Goal: Information Seeking & Learning: Understand process/instructions

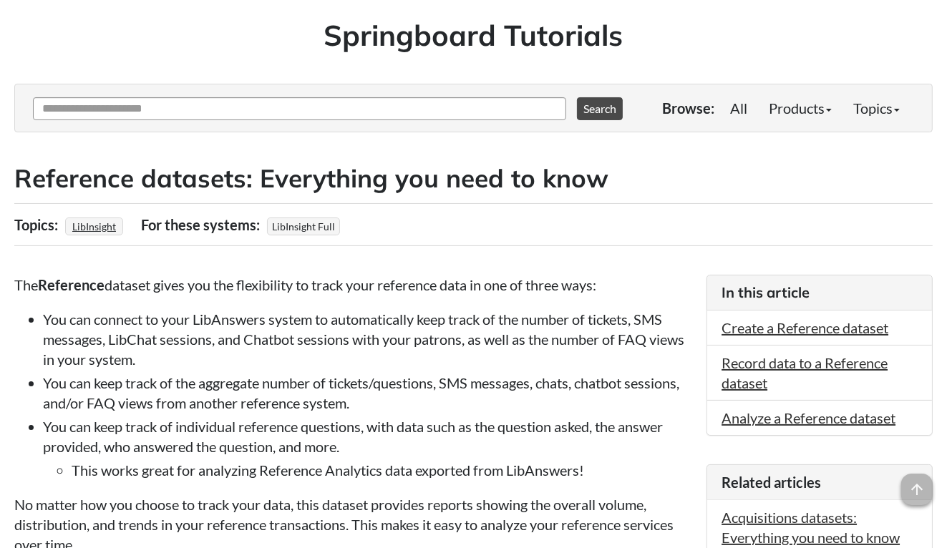
scroll to position [159, 0]
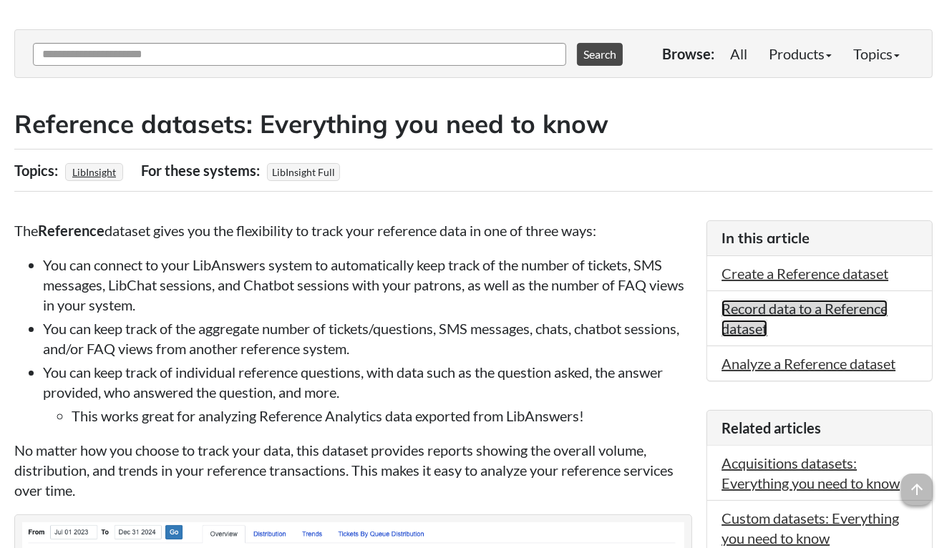
click at [737, 311] on link "Record data to a Reference dataset" at bounding box center [804, 318] width 166 height 37
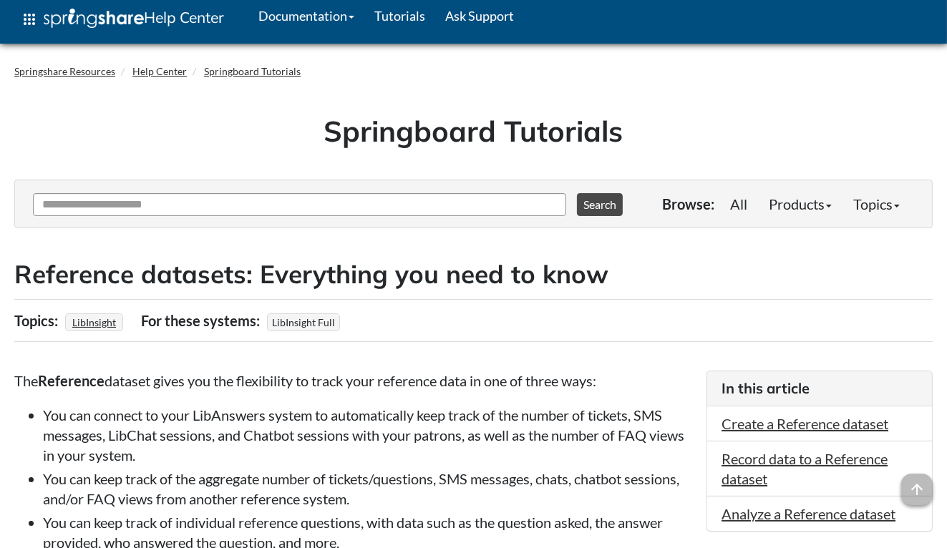
scroll to position [303, 0]
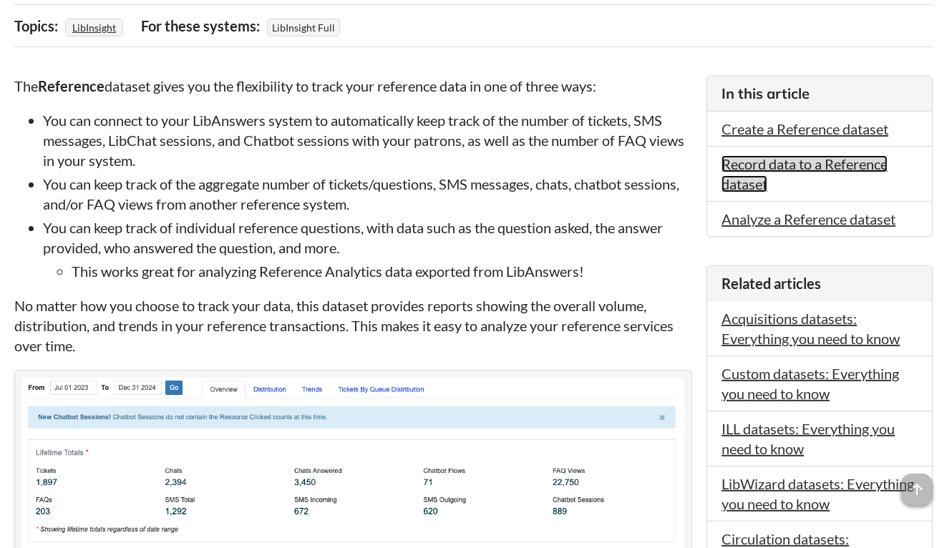
click at [749, 186] on link "Record data to a Reference dataset" at bounding box center [804, 173] width 166 height 37
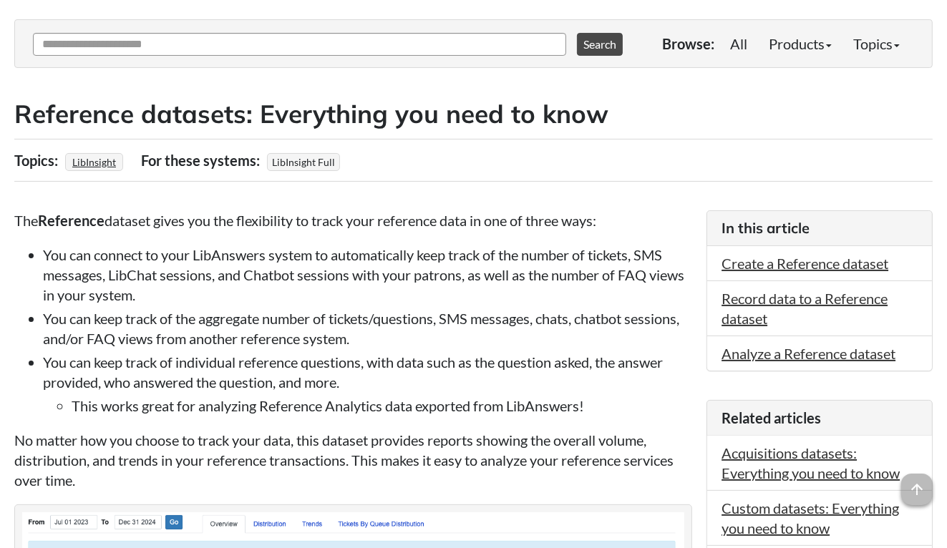
scroll to position [170, 0]
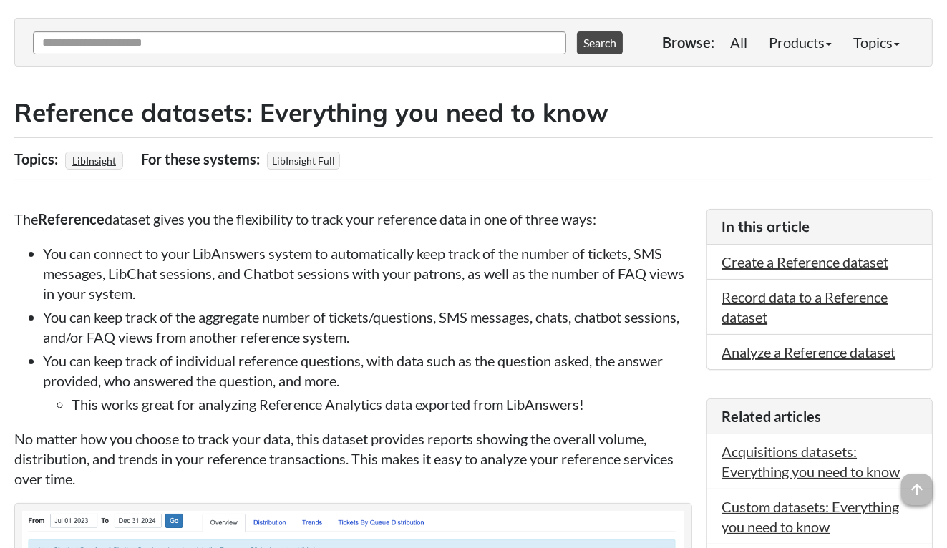
click at [263, 366] on li "You can keep track of individual reference questions, with data such as the que…" at bounding box center [367, 383] width 649 height 64
click at [181, 64] on div "Toggle menu visibility Find Articles Ask Another Question 0 options available. …" at bounding box center [473, 42] width 918 height 49
